Goal: Communication & Community: Answer question/provide support

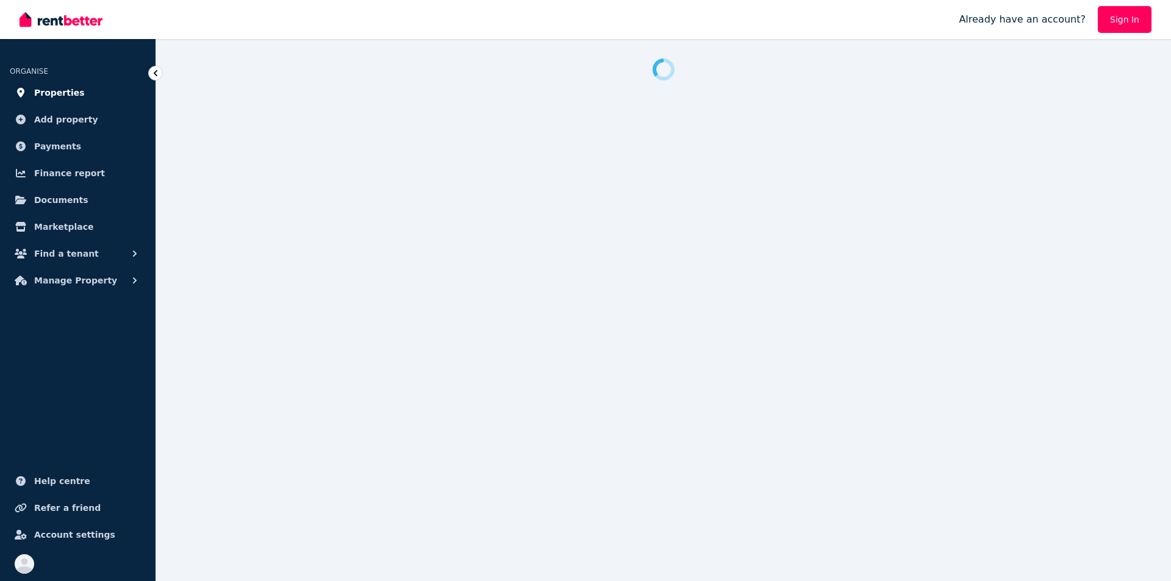
click at [52, 94] on span "Properties" at bounding box center [59, 92] width 51 height 15
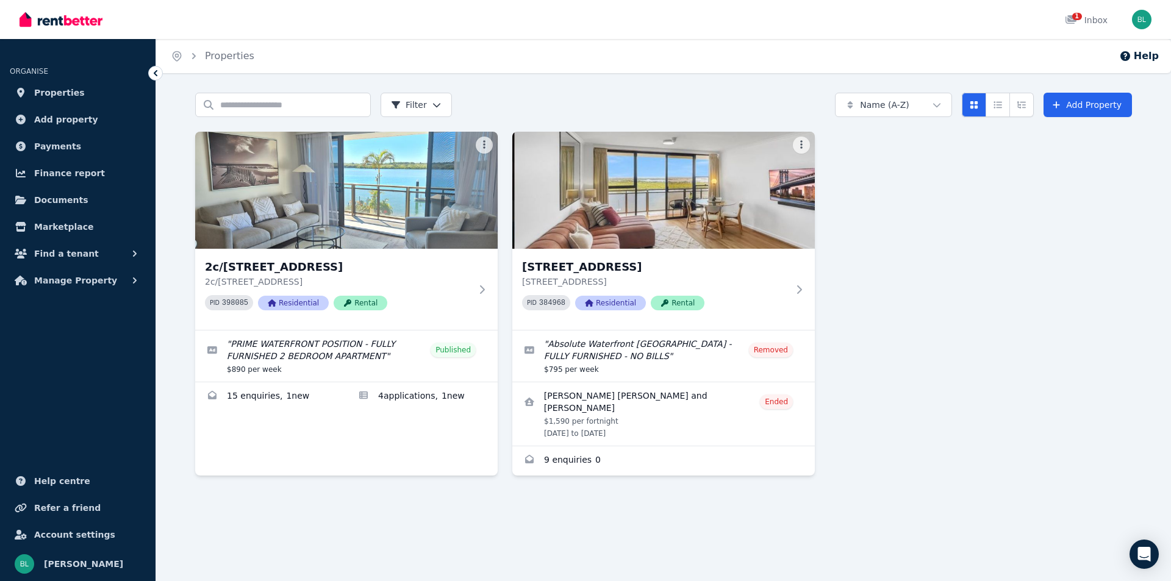
click at [356, 189] on img at bounding box center [346, 190] width 303 height 117
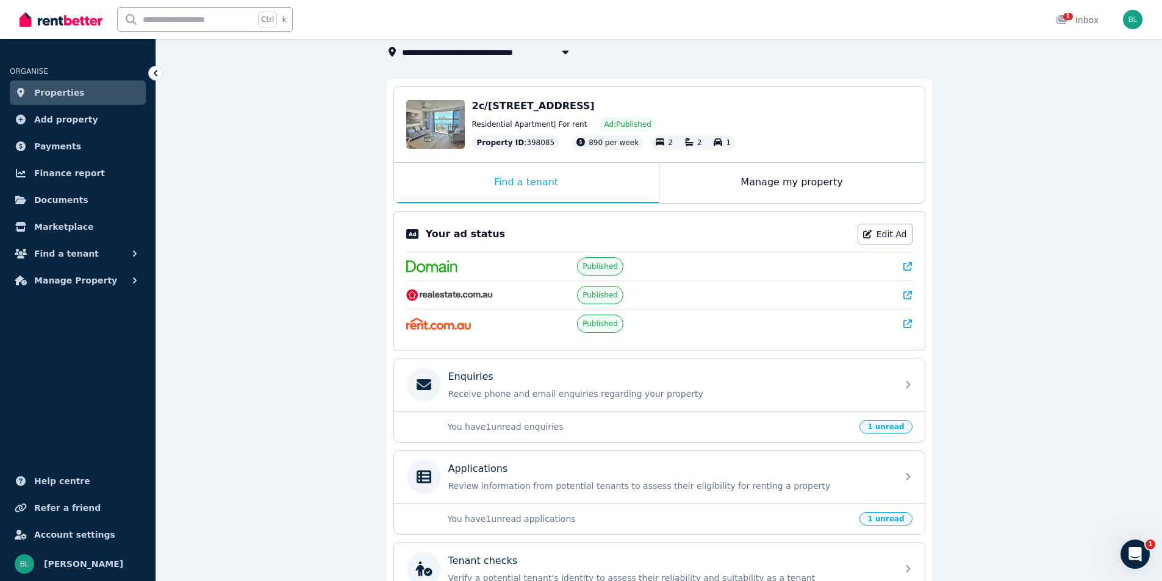
scroll to position [102, 0]
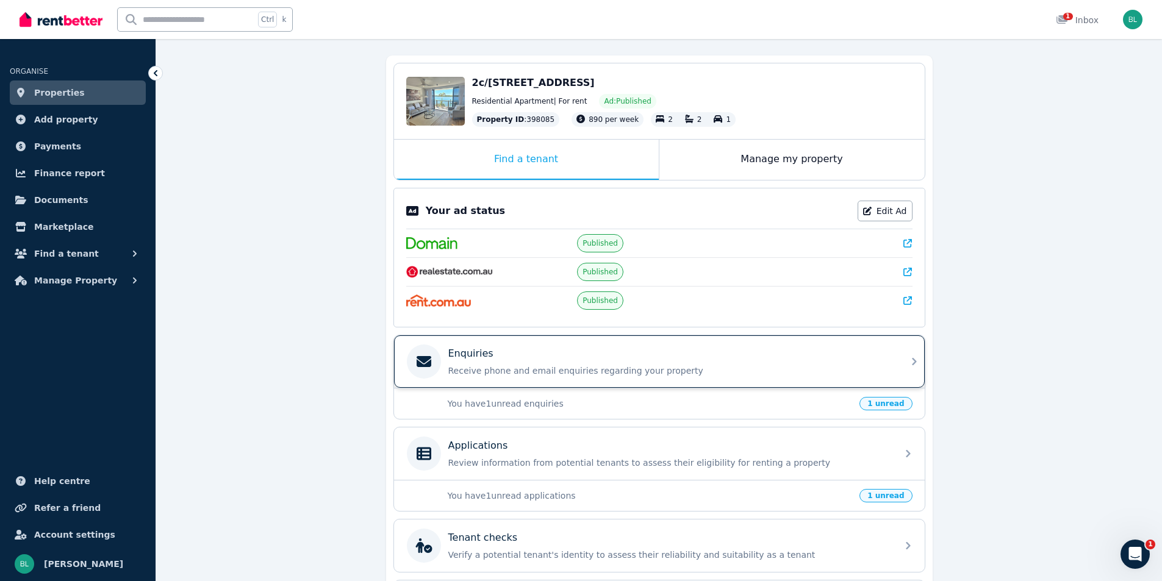
click at [562, 368] on p "Receive phone and email enquiries regarding your property" at bounding box center [669, 371] width 442 height 12
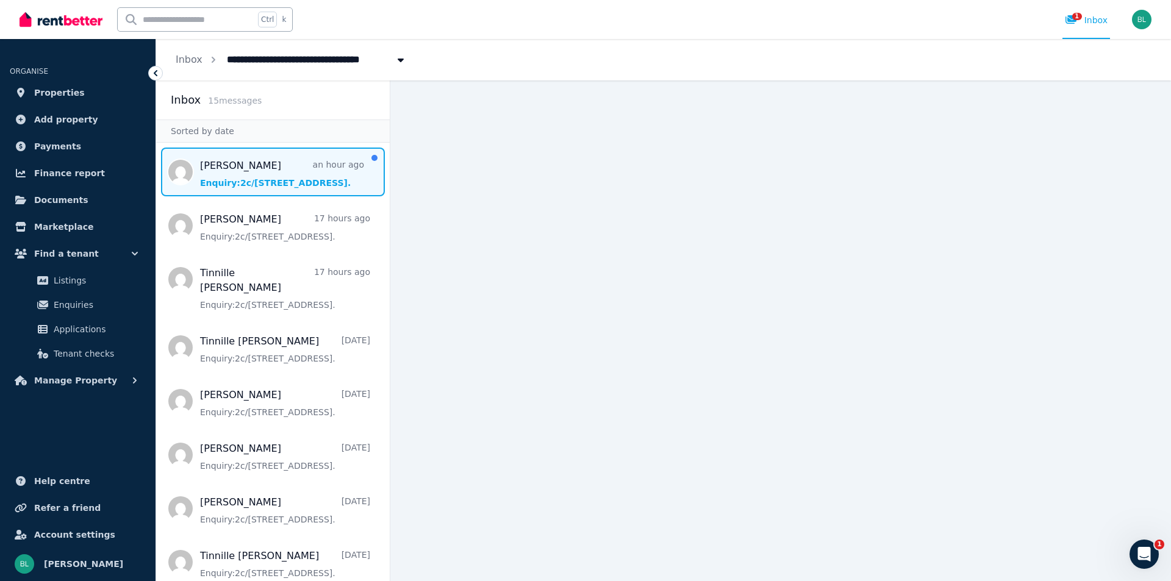
click at [247, 184] on span "Message list" at bounding box center [273, 172] width 234 height 49
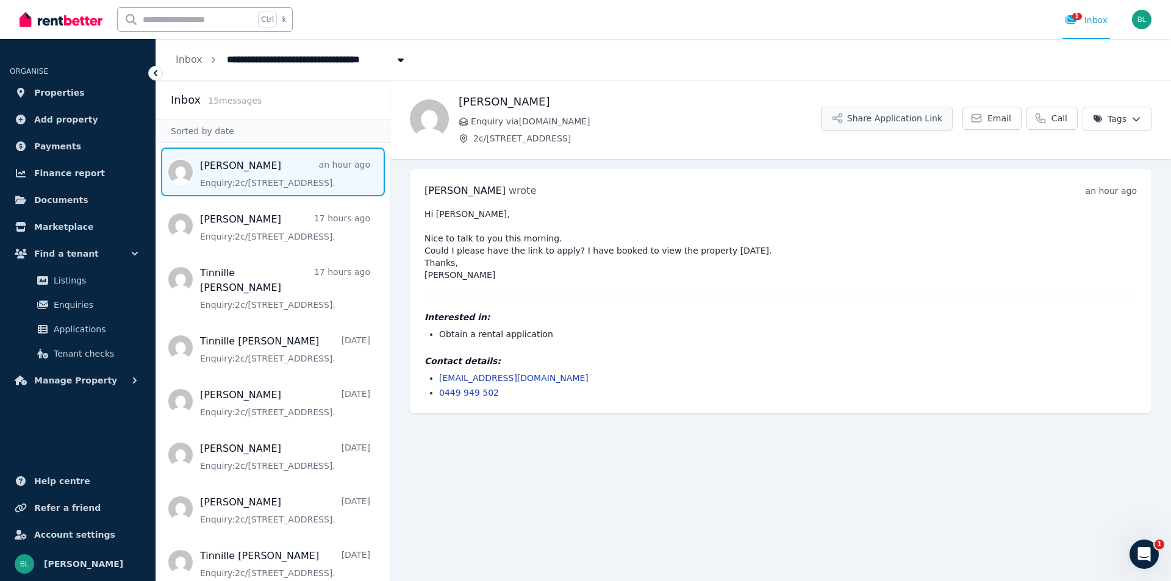
click at [912, 121] on button "Share Application Link" at bounding box center [887, 119] width 132 height 24
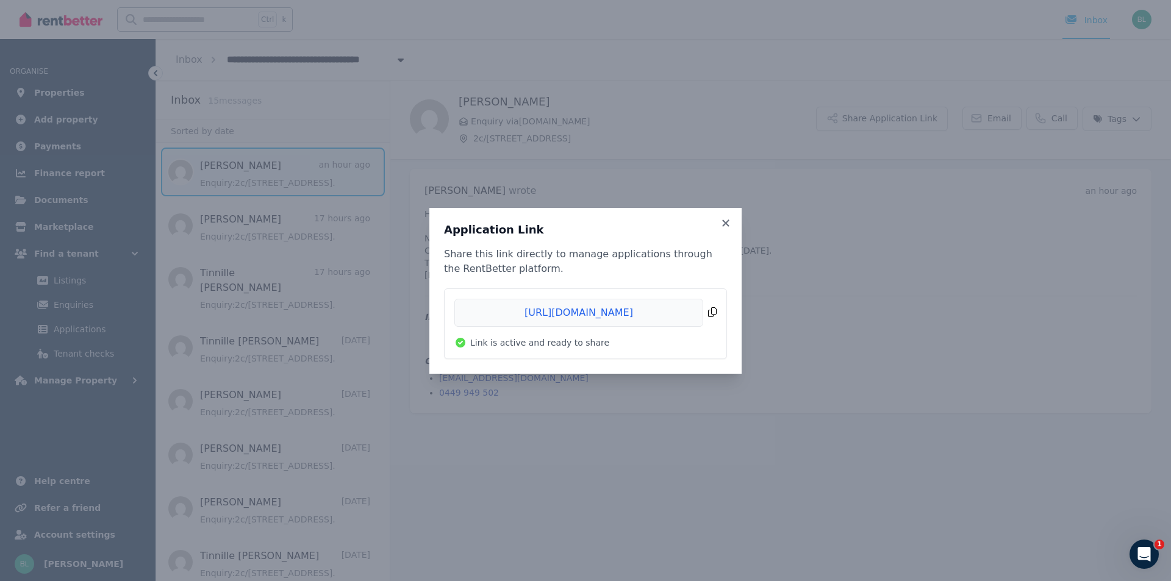
click at [712, 312] on span "Copied!" at bounding box center [585, 313] width 262 height 28
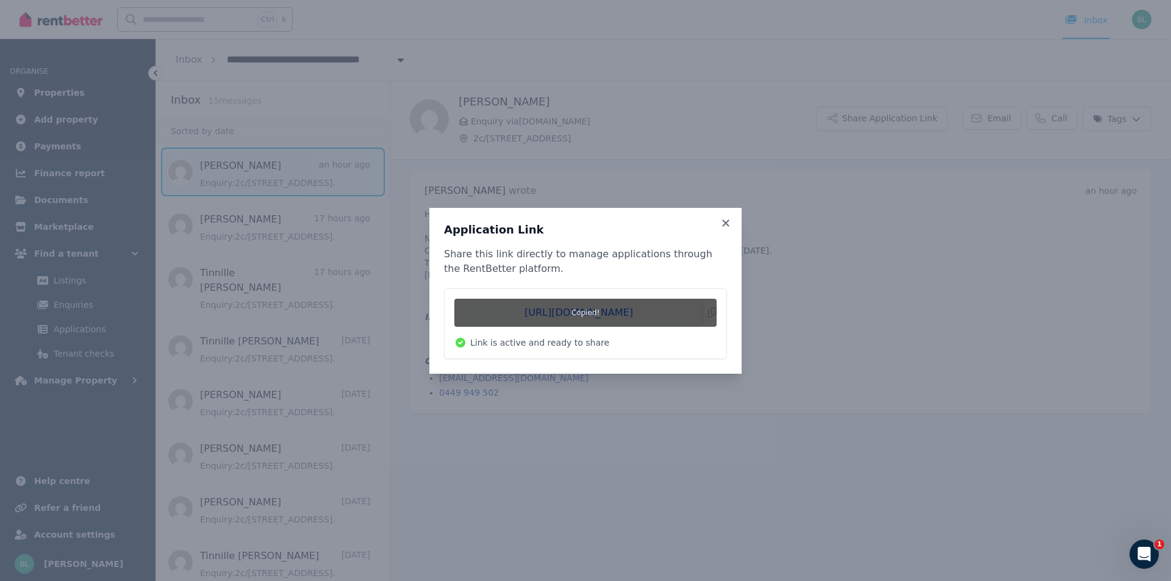
click at [993, 113] on div "Application Link Share this link directly to manage applications through the Re…" at bounding box center [585, 290] width 1171 height 581
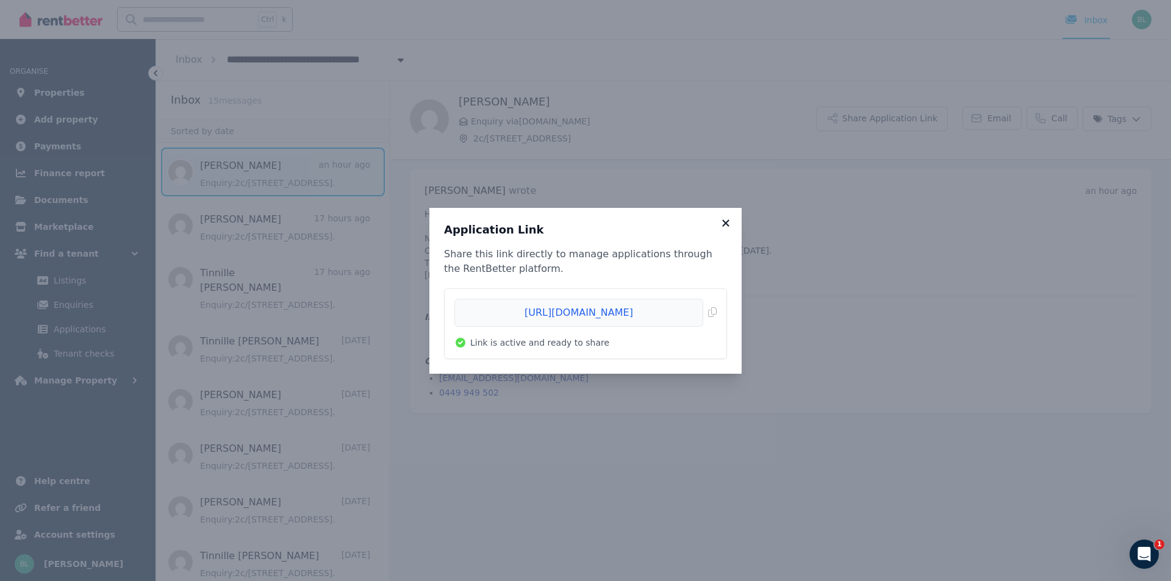
click at [725, 225] on icon at bounding box center [726, 223] width 12 height 11
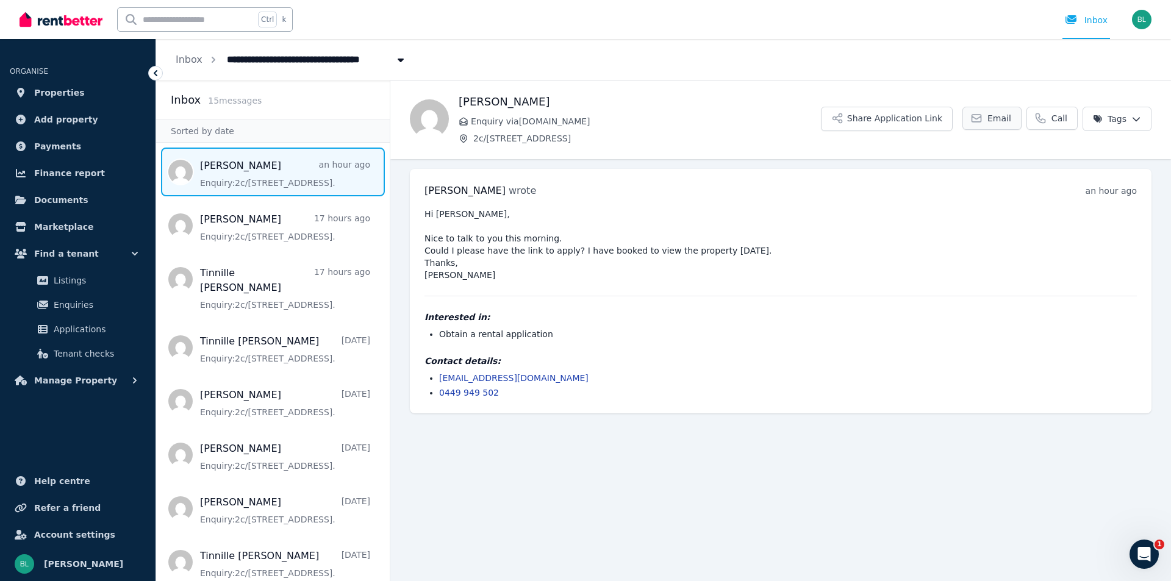
drag, startPoint x: 1011, startPoint y: 123, endPoint x: 1003, endPoint y: 129, distance: 10.0
click at [1010, 124] on link "Email" at bounding box center [992, 118] width 59 height 23
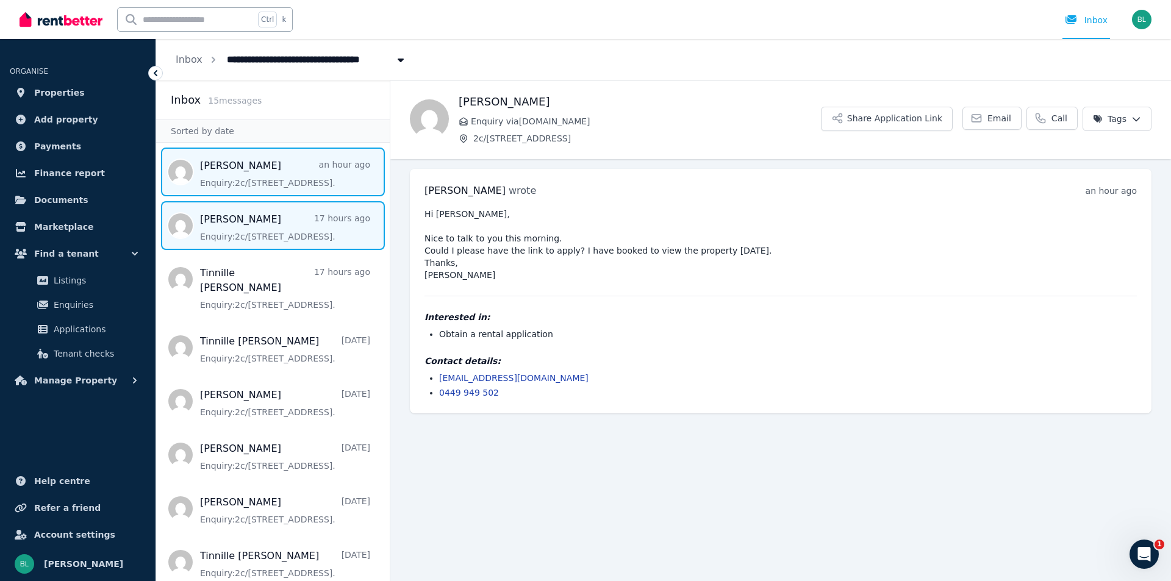
click at [235, 236] on span "Message list" at bounding box center [273, 225] width 234 height 49
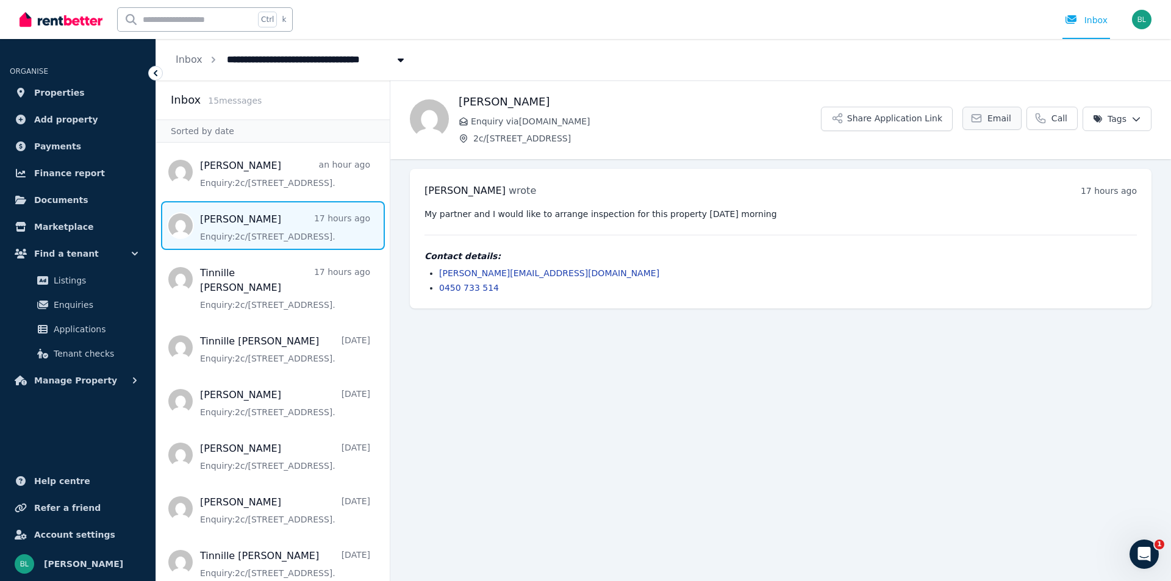
click at [997, 124] on link "Email" at bounding box center [992, 118] width 59 height 23
click at [500, 277] on link "[PERSON_NAME][EMAIL_ADDRESS][DOMAIN_NAME]" at bounding box center [549, 273] width 220 height 10
